Goal: Task Accomplishment & Management: Use online tool/utility

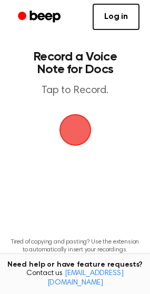
click at [68, 125] on span "button" at bounding box center [75, 130] width 52 height 52
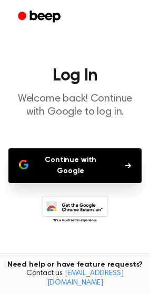
click at [61, 157] on button "Continue with Google" at bounding box center [74, 165] width 133 height 35
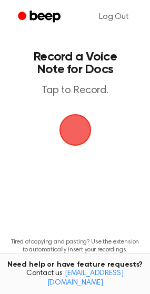
click at [79, 127] on span "button" at bounding box center [75, 130] width 36 height 36
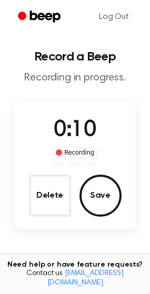
click at [106, 194] on button "Save" at bounding box center [100, 196] width 42 height 42
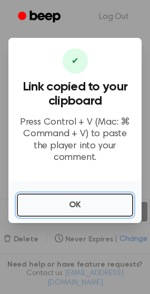
click at [78, 194] on button "OK" at bounding box center [75, 205] width 116 height 23
